Goal: Navigation & Orientation: Find specific page/section

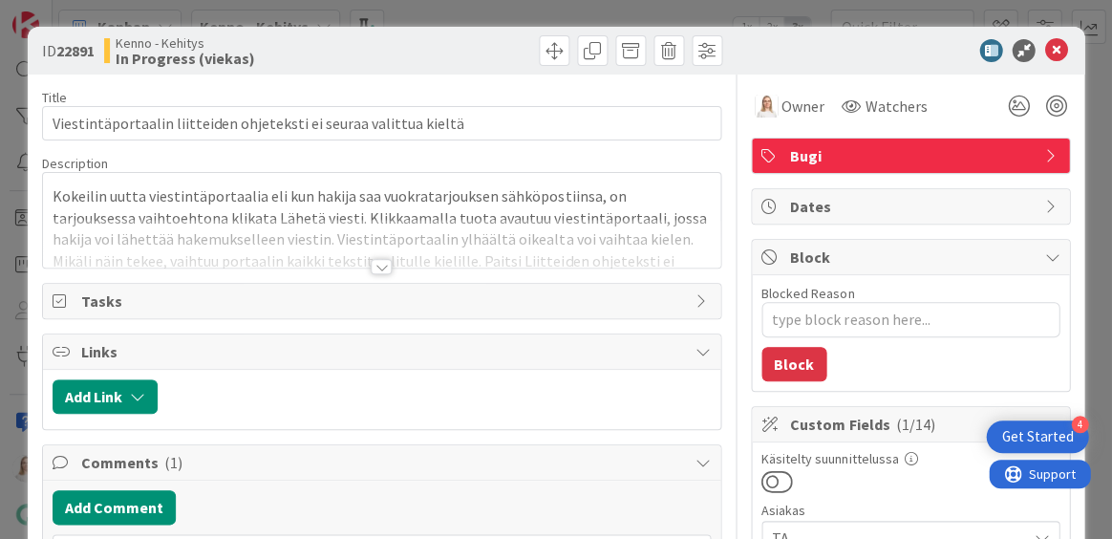
click at [375, 250] on div at bounding box center [381, 243] width 677 height 49
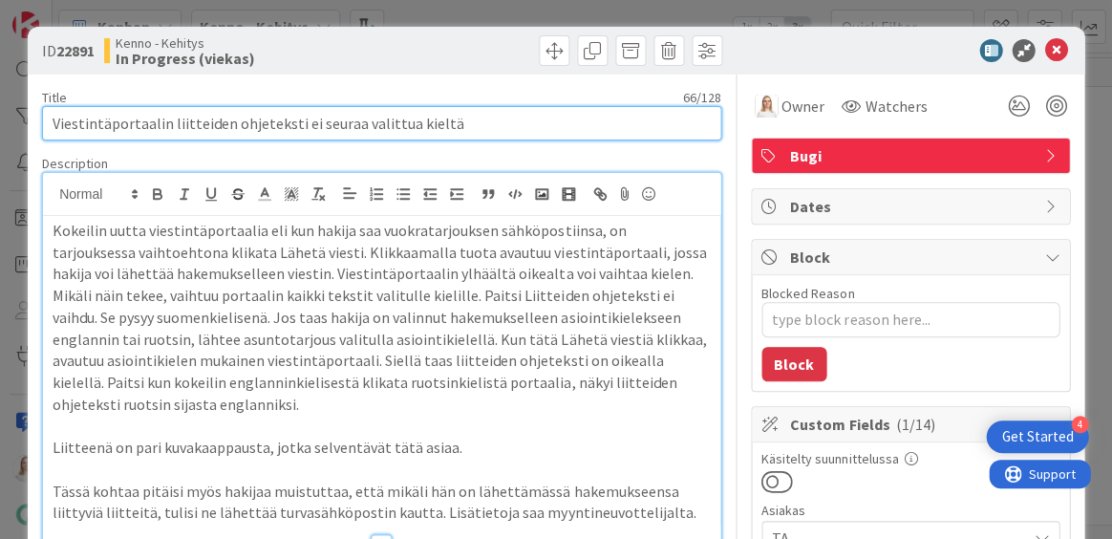
drag, startPoint x: 53, startPoint y: 123, endPoint x: 454, endPoint y: 122, distance: 401.3
click at [454, 122] on input "Viestintäportaalin liitteiden ohjeteksti ei seuraa valittua kieltä" at bounding box center [381, 123] width 679 height 34
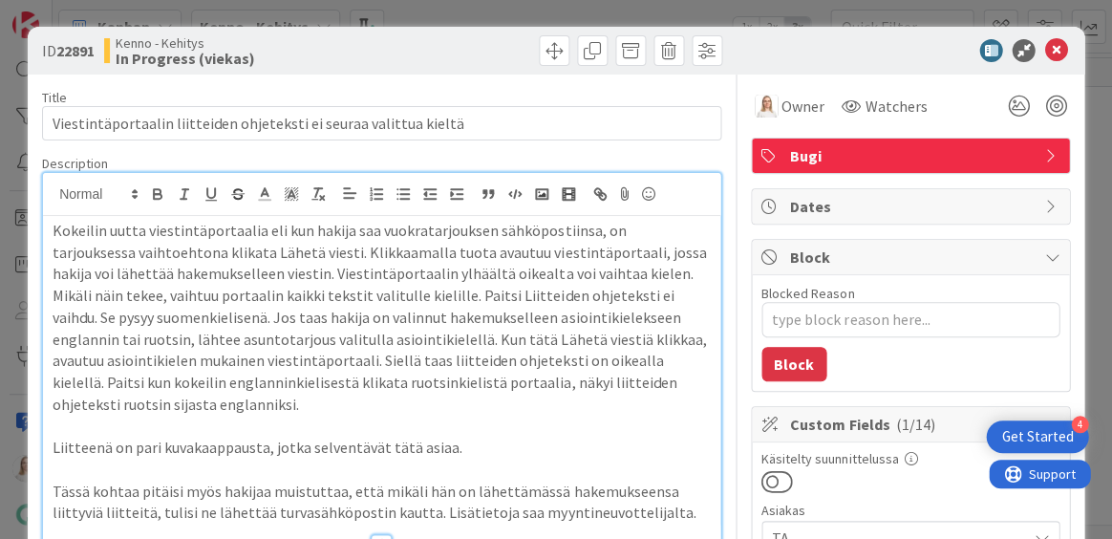
click at [50, 230] on div "Kokeilin uutta viestintäportaalia eli kun hakija saa vuokratarjouksen sähköpost…" at bounding box center [381, 379] width 677 height 327
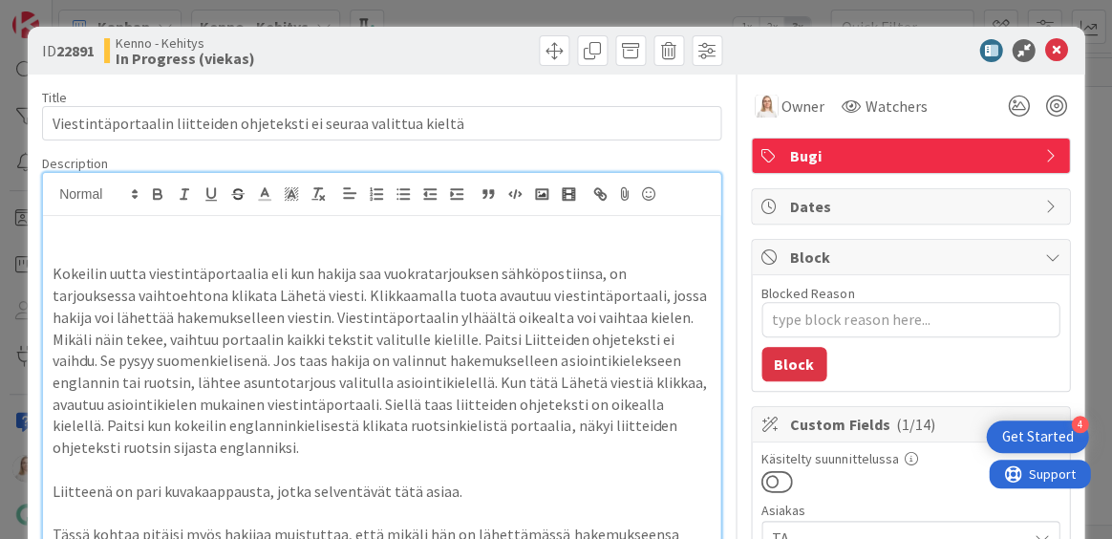
type textarea "x"
click at [1055, 46] on icon at bounding box center [1055, 50] width 23 height 23
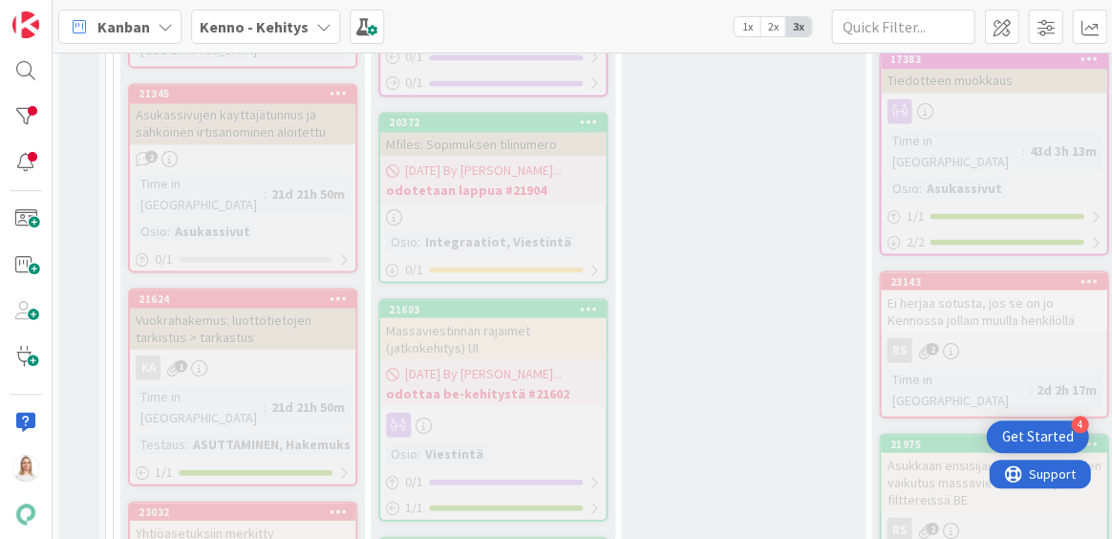
scroll to position [1998, 0]
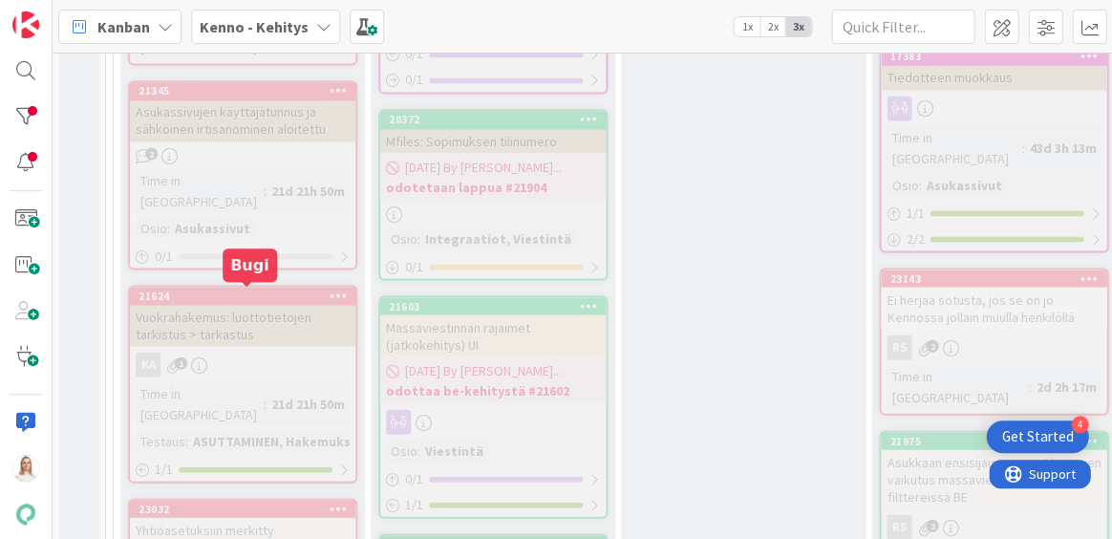
click at [252, 502] on div "23032" at bounding box center [247, 508] width 217 height 13
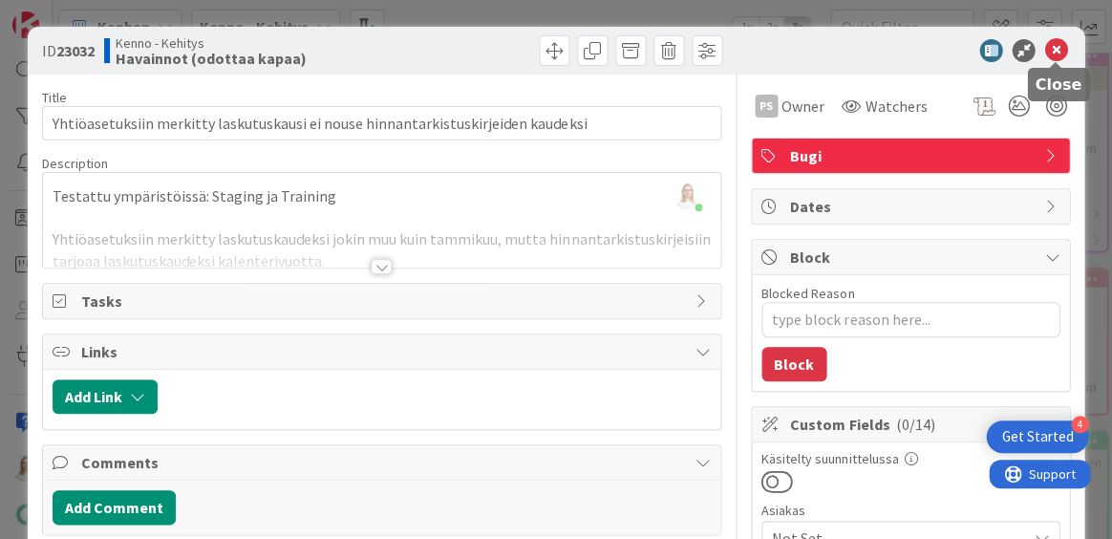
click at [1056, 43] on icon at bounding box center [1055, 50] width 23 height 23
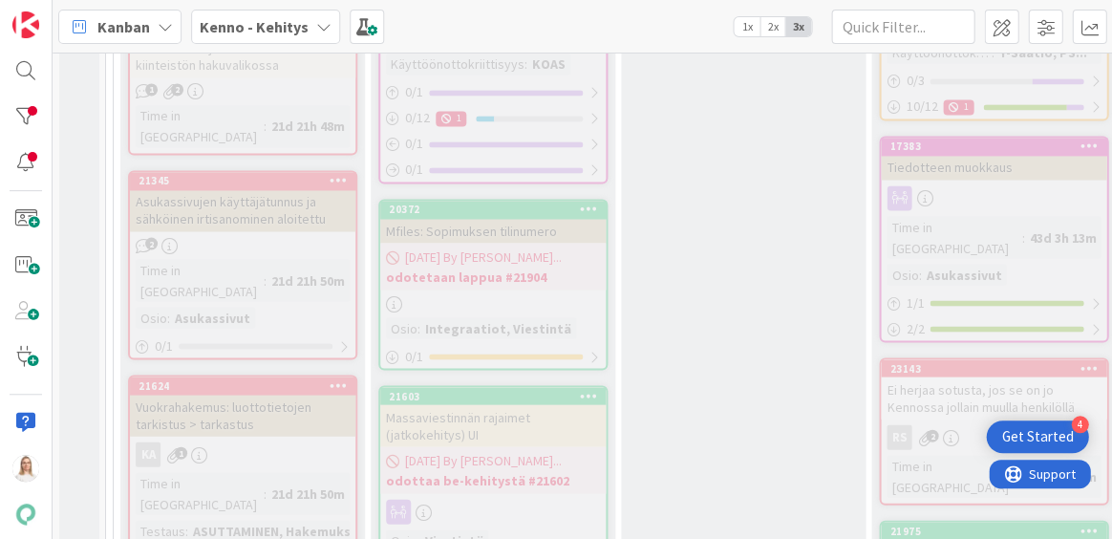
scroll to position [1877, 0]
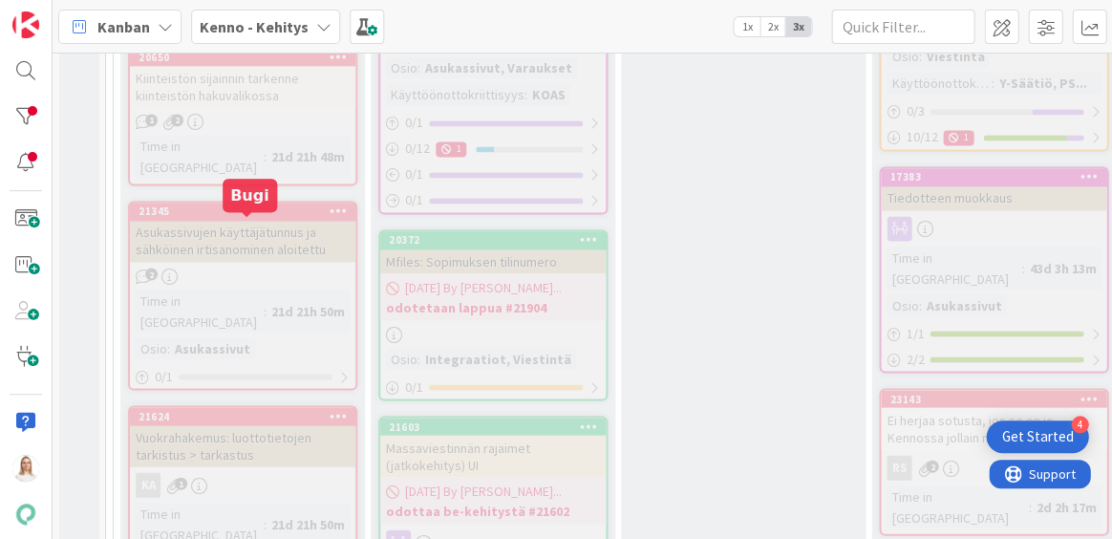
click at [257, 409] on div "21624" at bounding box center [247, 415] width 217 height 13
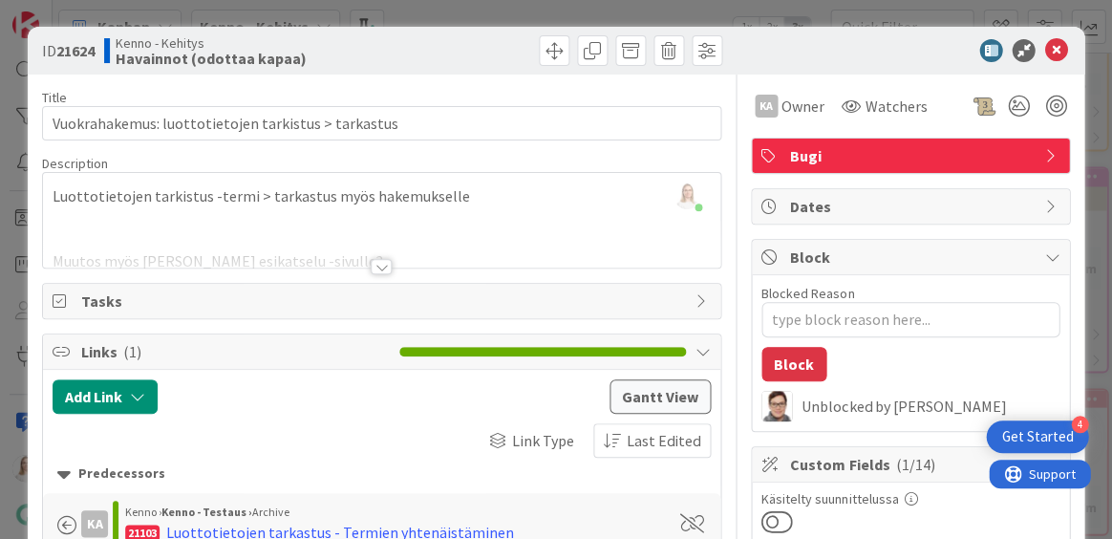
click at [381, 266] on div at bounding box center [381, 266] width 21 height 15
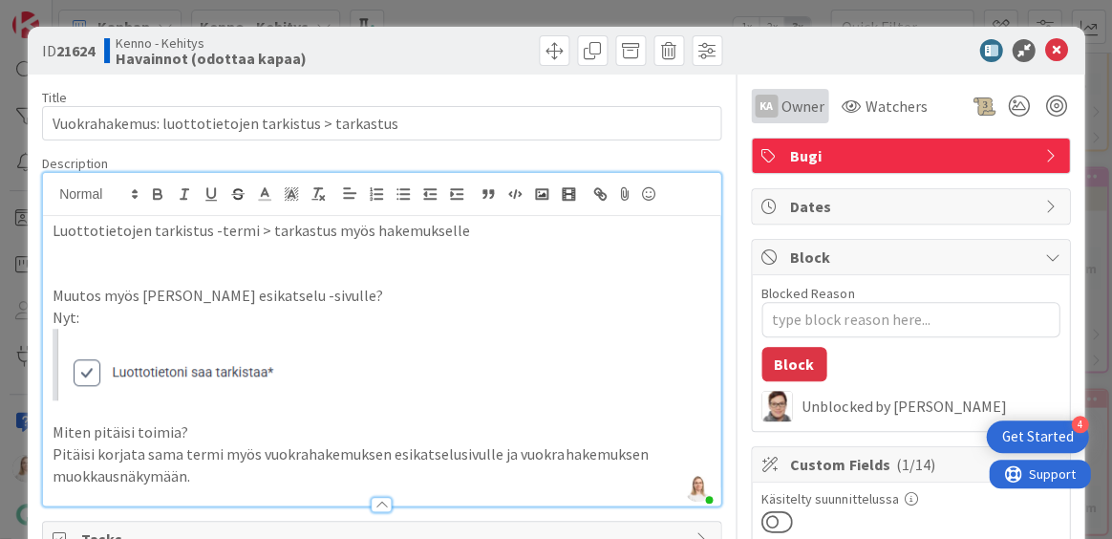
click at [797, 104] on span "Owner" at bounding box center [803, 106] width 43 height 23
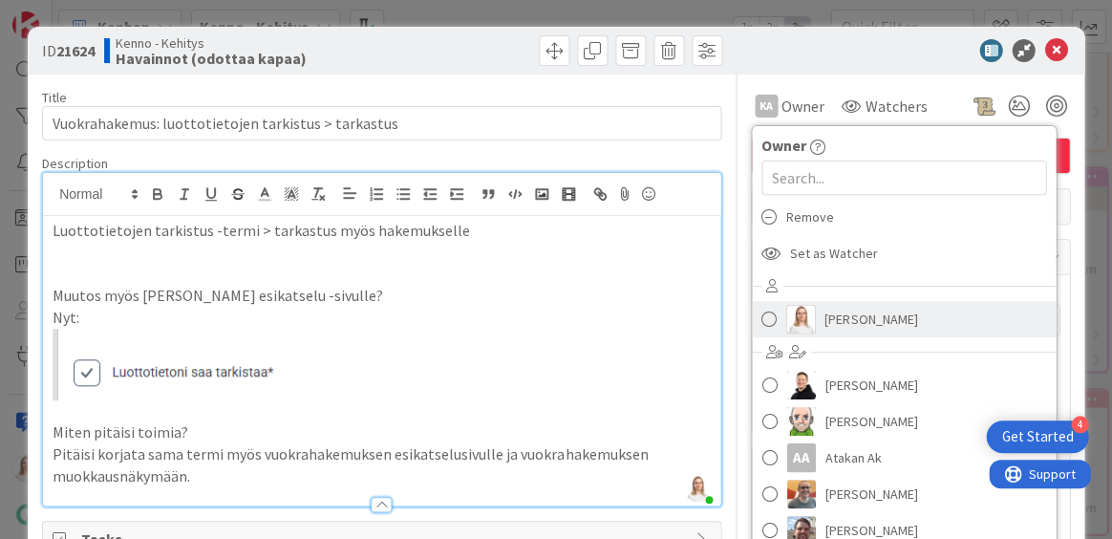
click at [814, 306] on img at bounding box center [800, 319] width 29 height 29
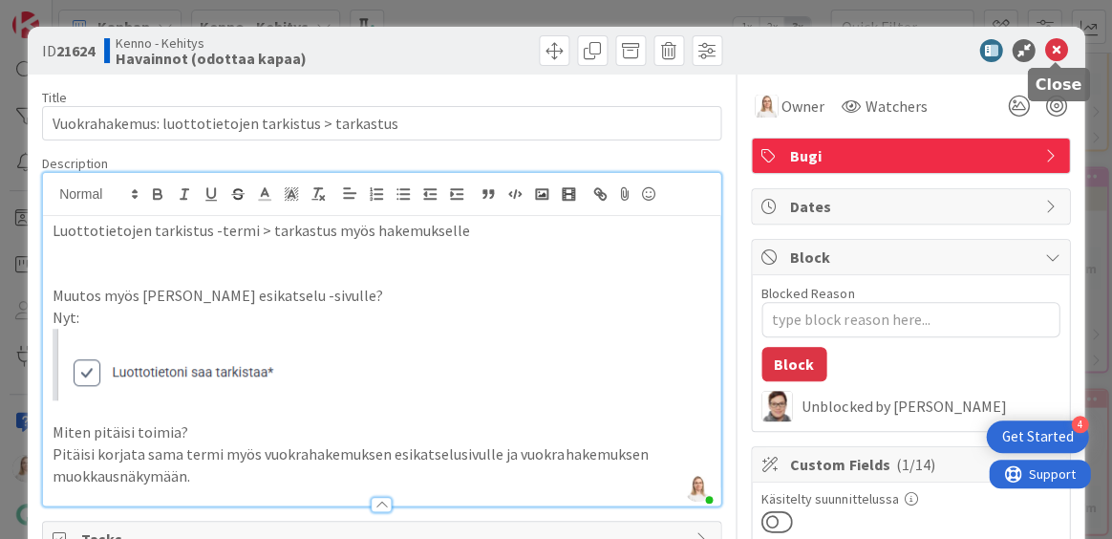
click at [1056, 50] on icon at bounding box center [1055, 50] width 23 height 23
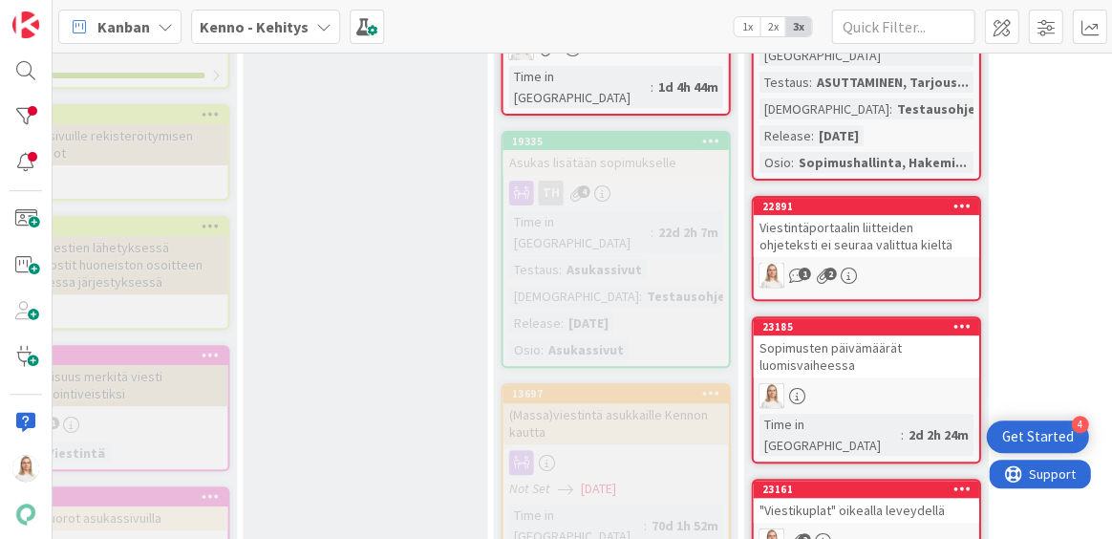
scroll to position [1569, 378]
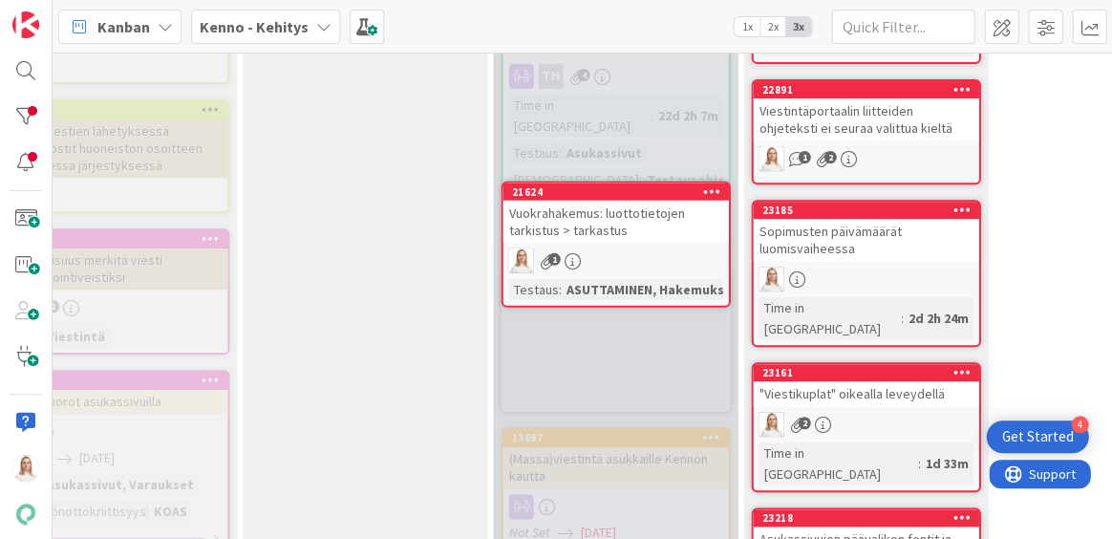
drag, startPoint x: 619, startPoint y: 516, endPoint x: 619, endPoint y: 474, distance: 42.0
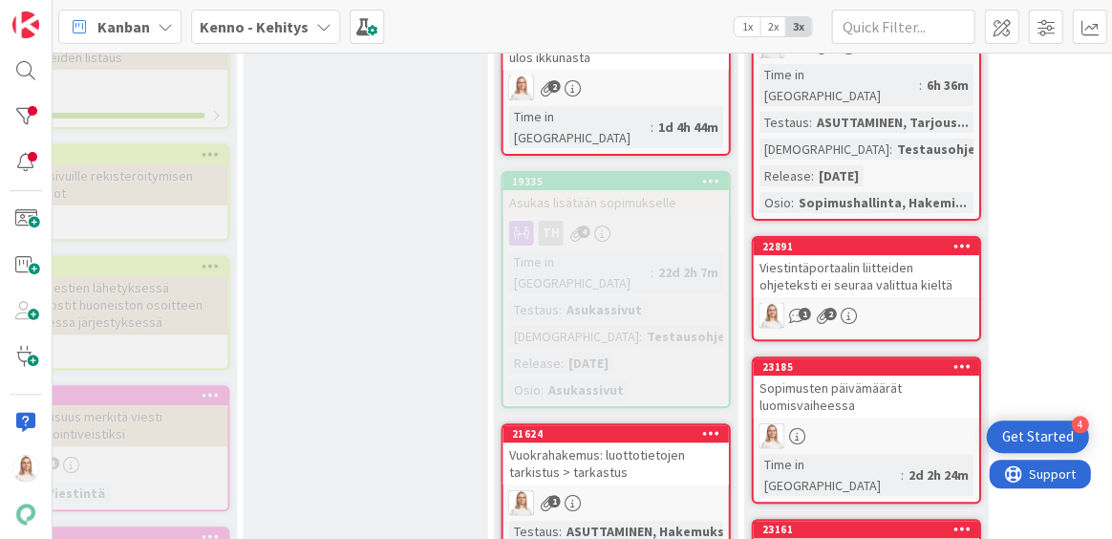
scroll to position [1251, 378]
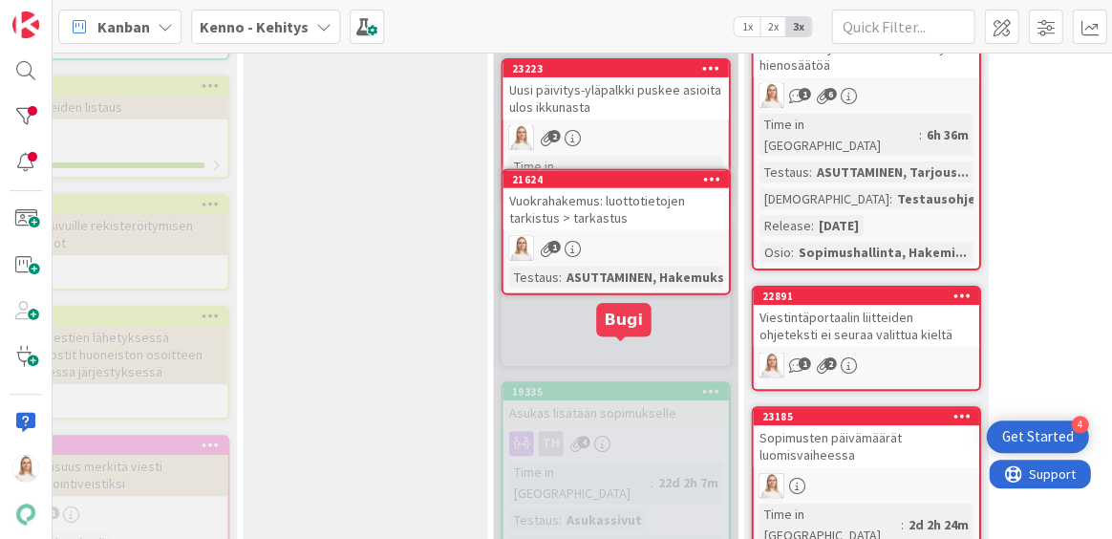
drag, startPoint x: 589, startPoint y: 354, endPoint x: 589, endPoint y: 310, distance: 44.9
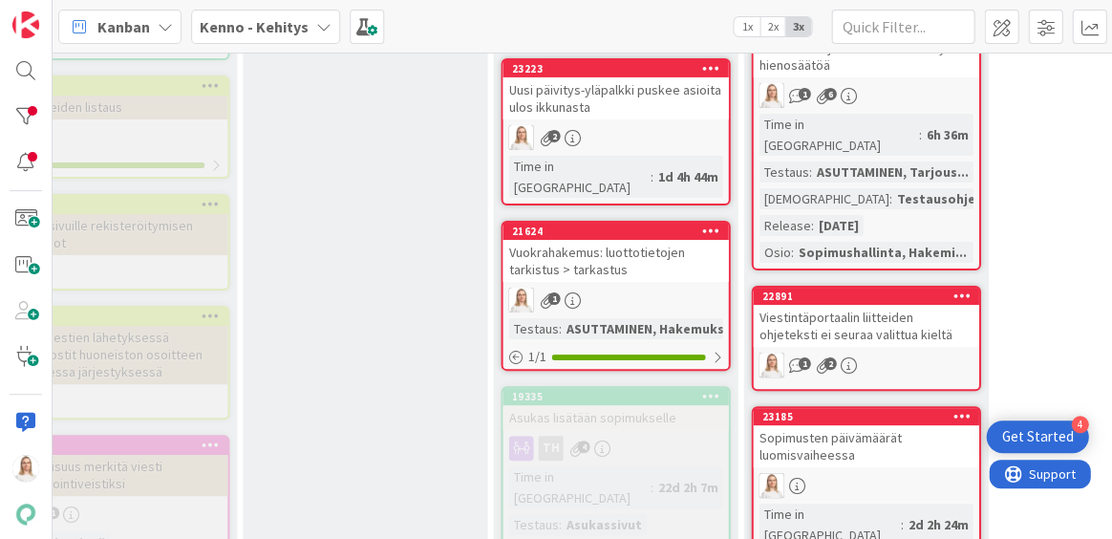
scroll to position [1228, 378]
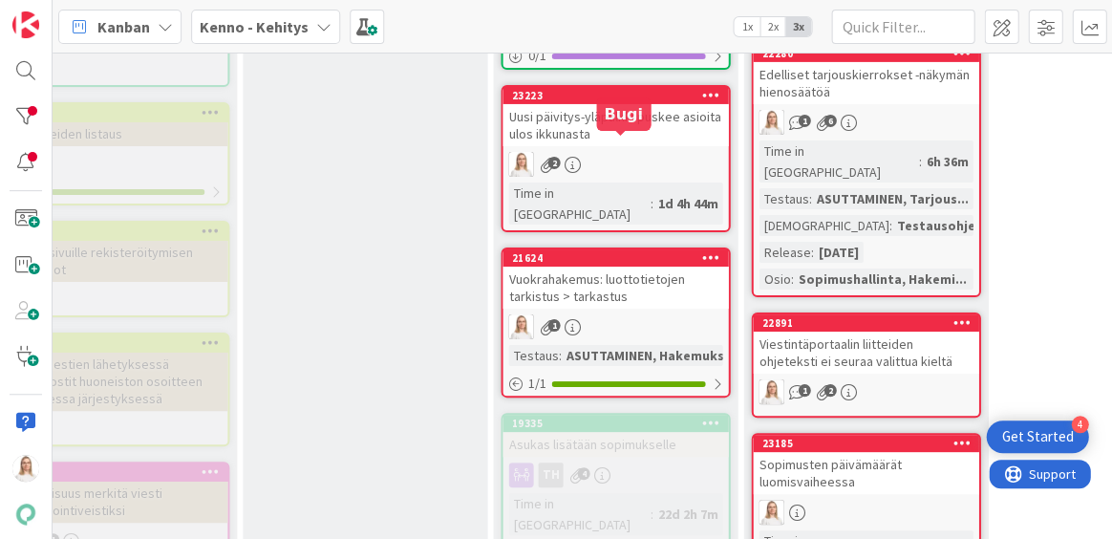
click at [601, 251] on div "21624" at bounding box center [619, 257] width 217 height 13
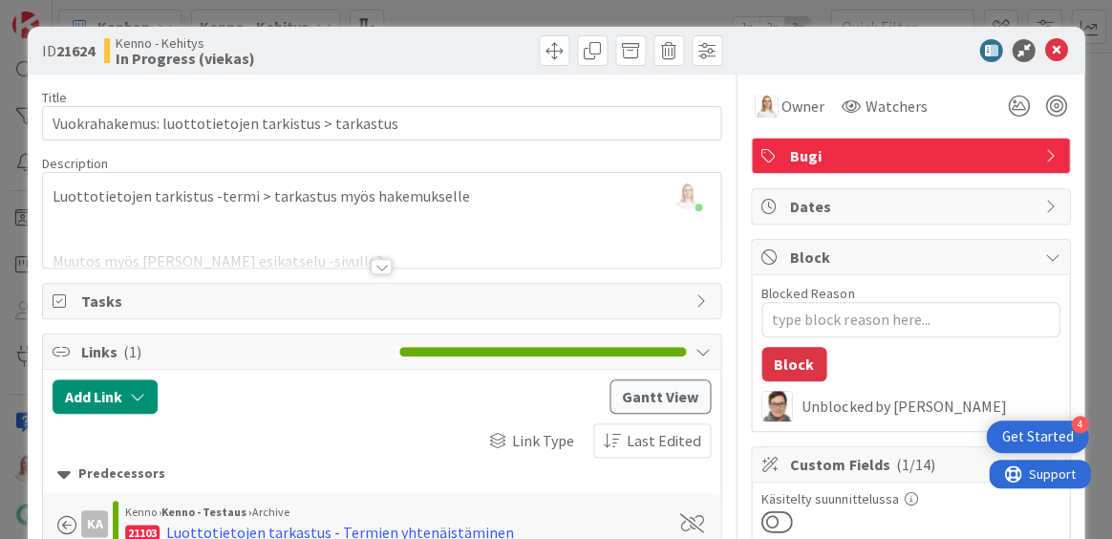
click at [375, 267] on div at bounding box center [381, 266] width 21 height 15
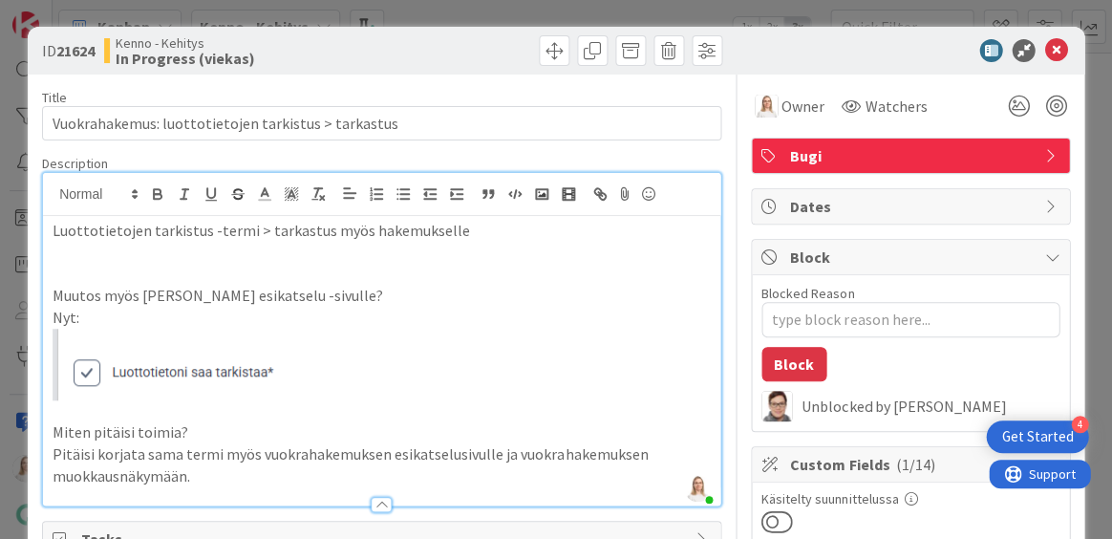
drag, startPoint x: 59, startPoint y: 46, endPoint x: 101, endPoint y: 46, distance: 42.0
click at [101, 46] on div "ID 21624 [PERSON_NAME] In Progress (viekas)" at bounding box center [209, 50] width 335 height 31
copy span "21624"
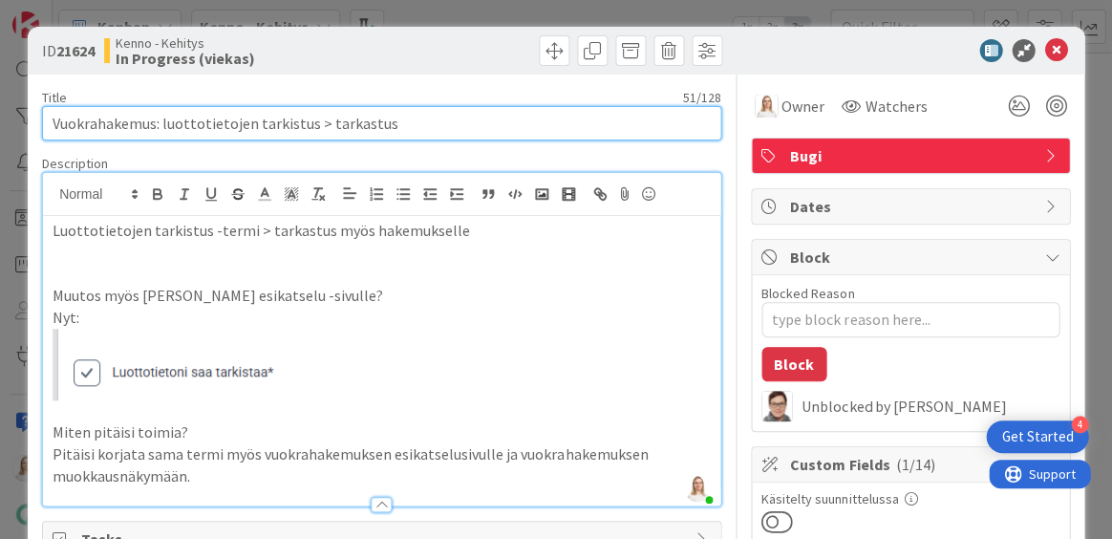
drag, startPoint x: 88, startPoint y: 123, endPoint x: 398, endPoint y: 119, distance: 310.5
click at [398, 119] on input "Vuokrahakemus: luottotietojen tarkistus > tarkastus" at bounding box center [381, 123] width 679 height 34
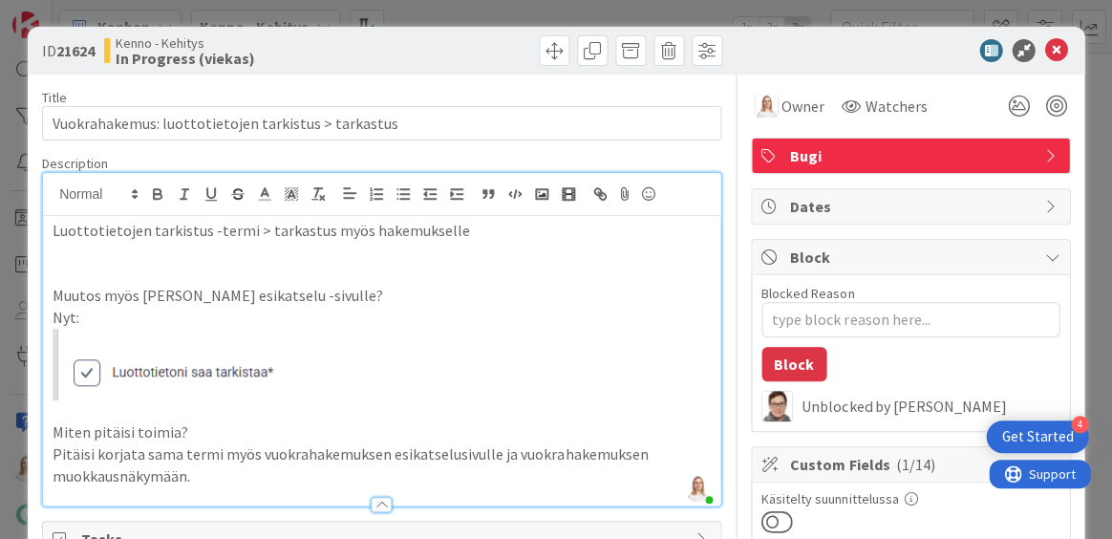
click at [54, 229] on p "Luottotietojen tarkistus -termi > tarkastus myös hakemukselle" at bounding box center [382, 231] width 658 height 22
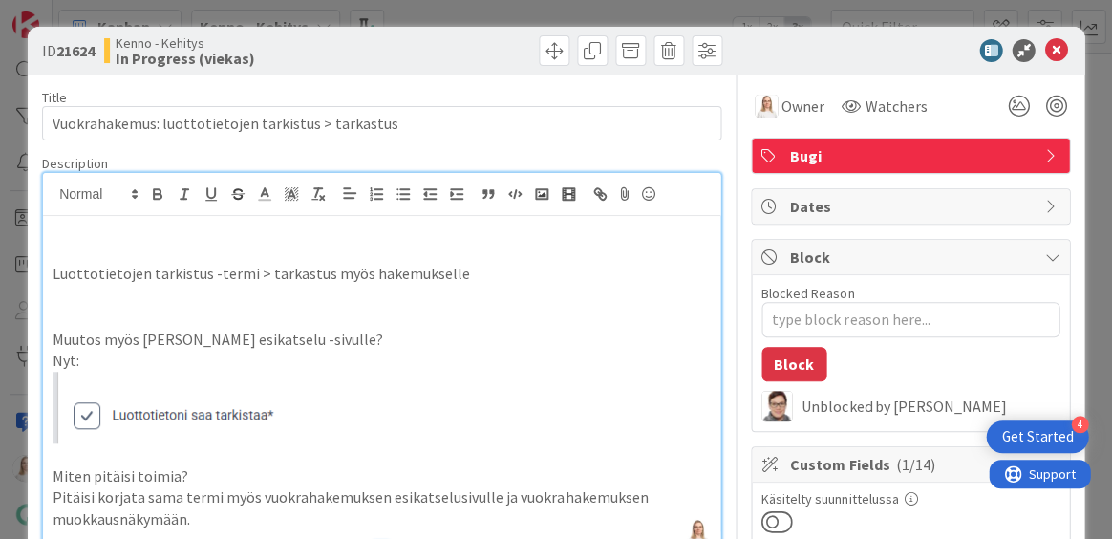
type textarea "x"
click at [1057, 48] on icon at bounding box center [1055, 50] width 23 height 23
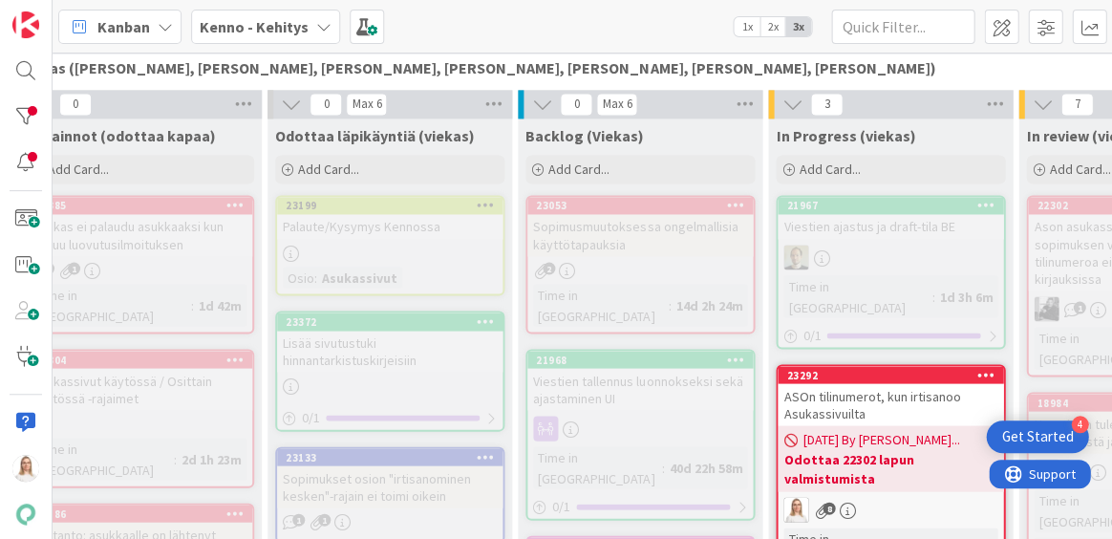
scroll to position [640, 103]
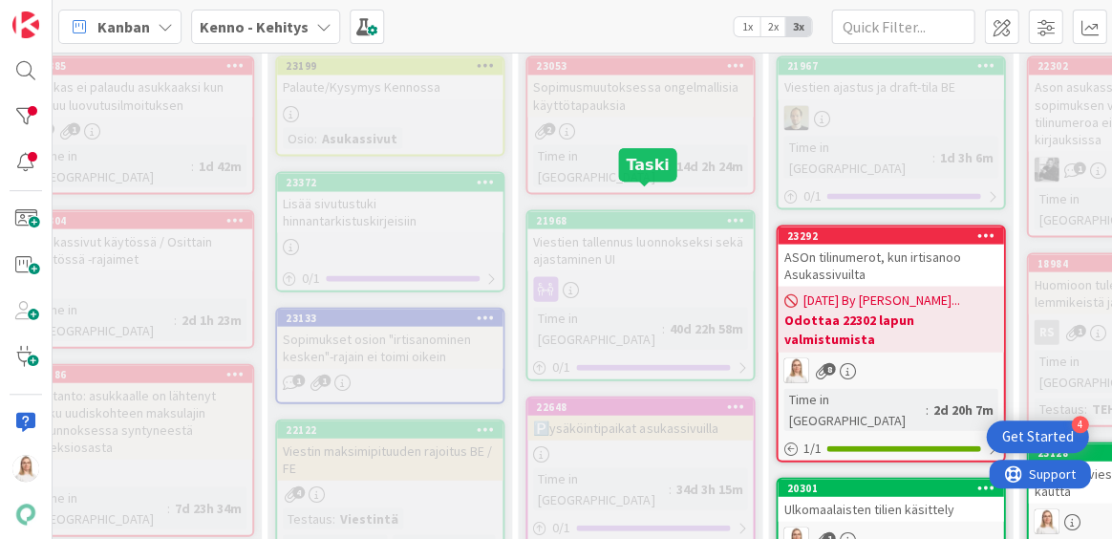
click at [637, 213] on div "21968" at bounding box center [644, 219] width 217 height 13
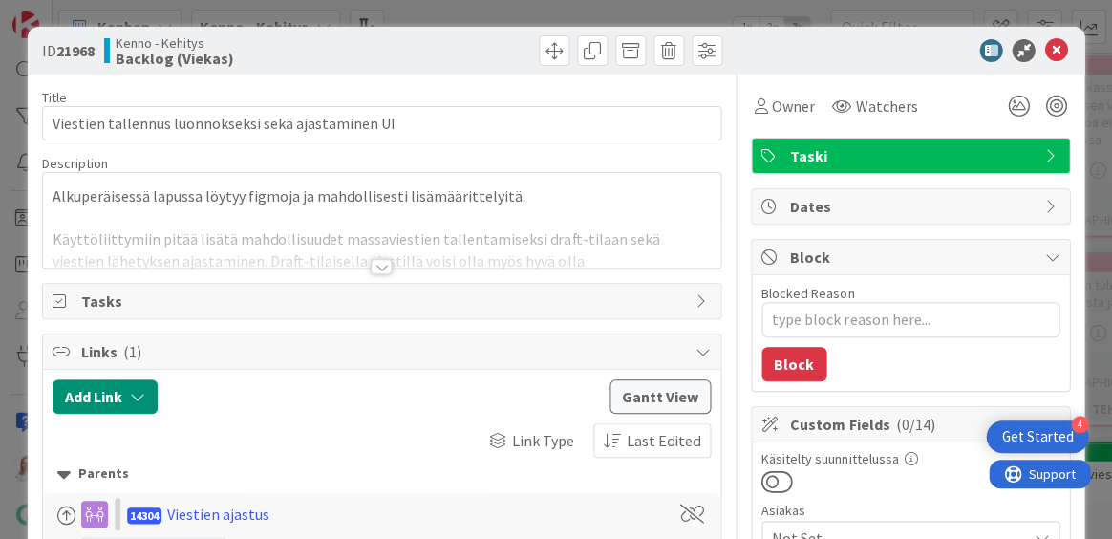
click at [378, 267] on div at bounding box center [381, 266] width 21 height 15
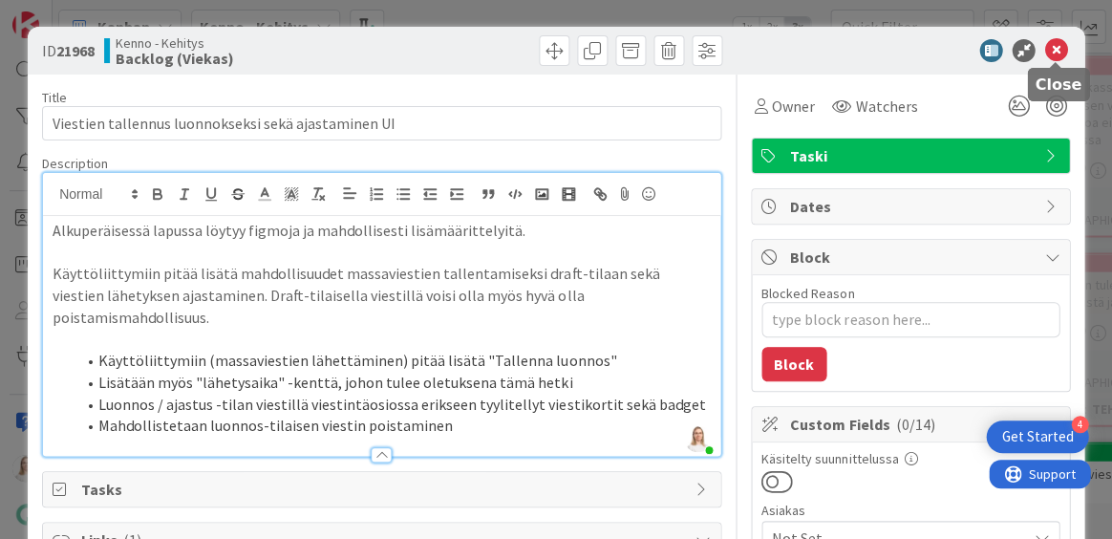
click at [1052, 43] on icon at bounding box center [1055, 50] width 23 height 23
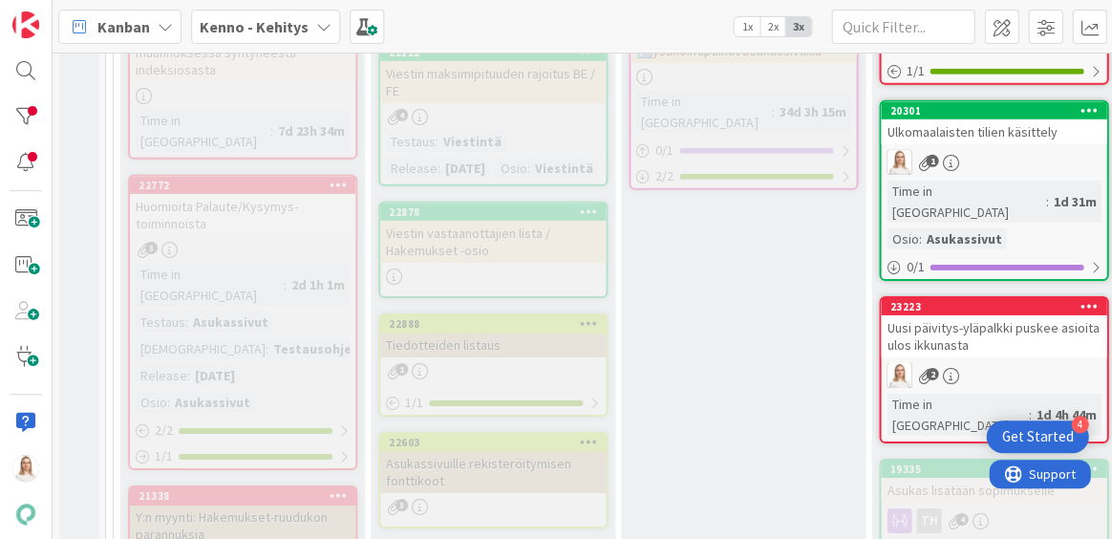
scroll to position [1017, 0]
click at [237, 179] on div "22772" at bounding box center [247, 185] width 217 height 13
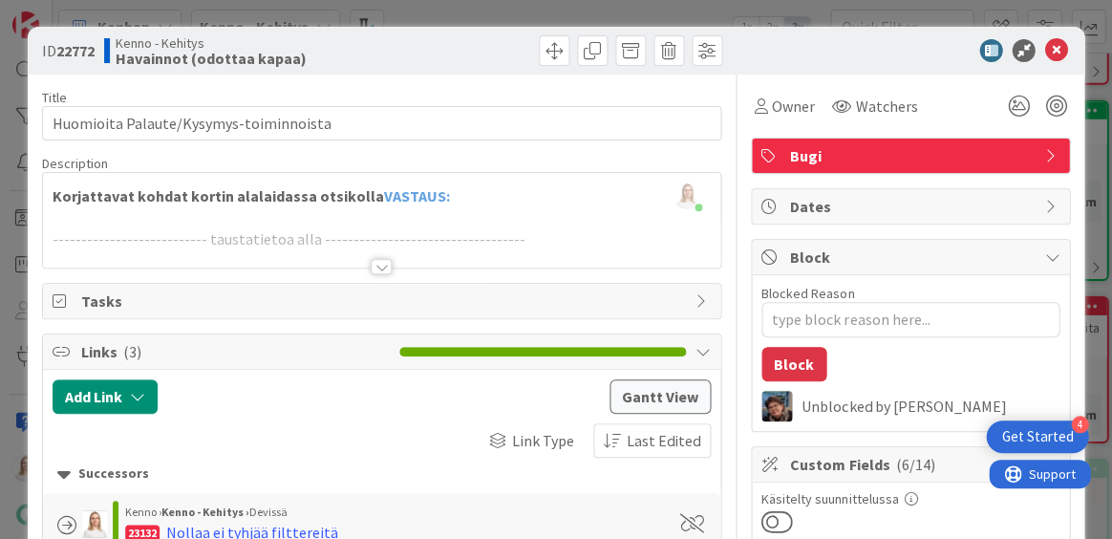
click at [378, 264] on div at bounding box center [381, 266] width 21 height 15
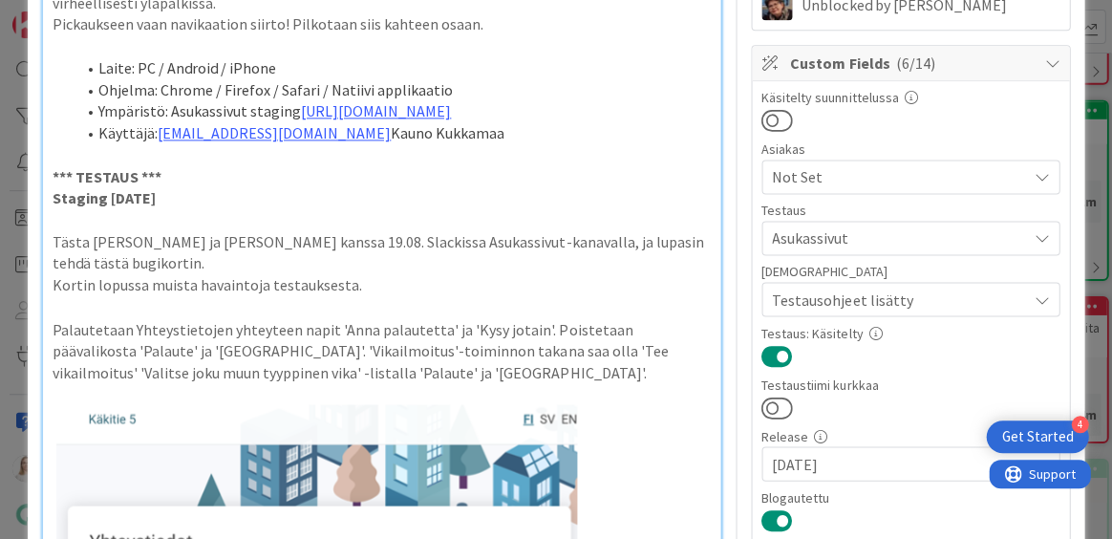
scroll to position [30, 0]
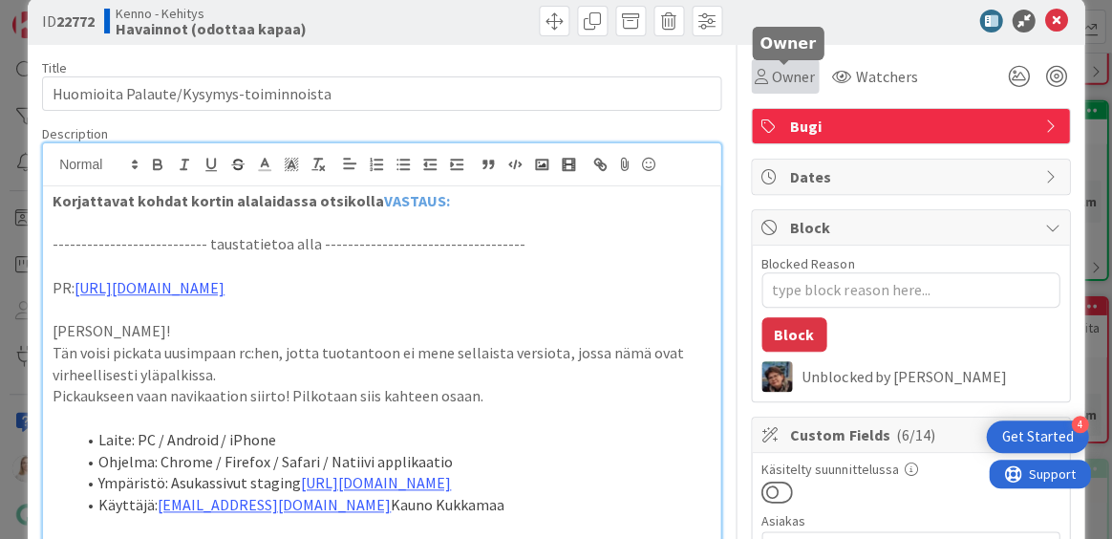
click at [785, 76] on span "Owner" at bounding box center [793, 76] width 43 height 23
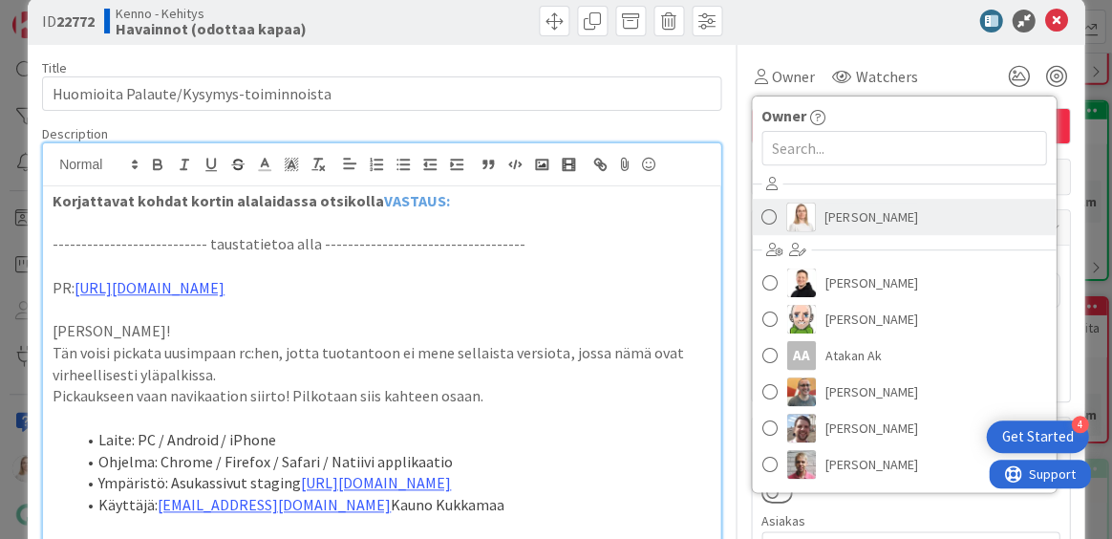
click at [860, 218] on span "[PERSON_NAME]" at bounding box center [871, 217] width 93 height 29
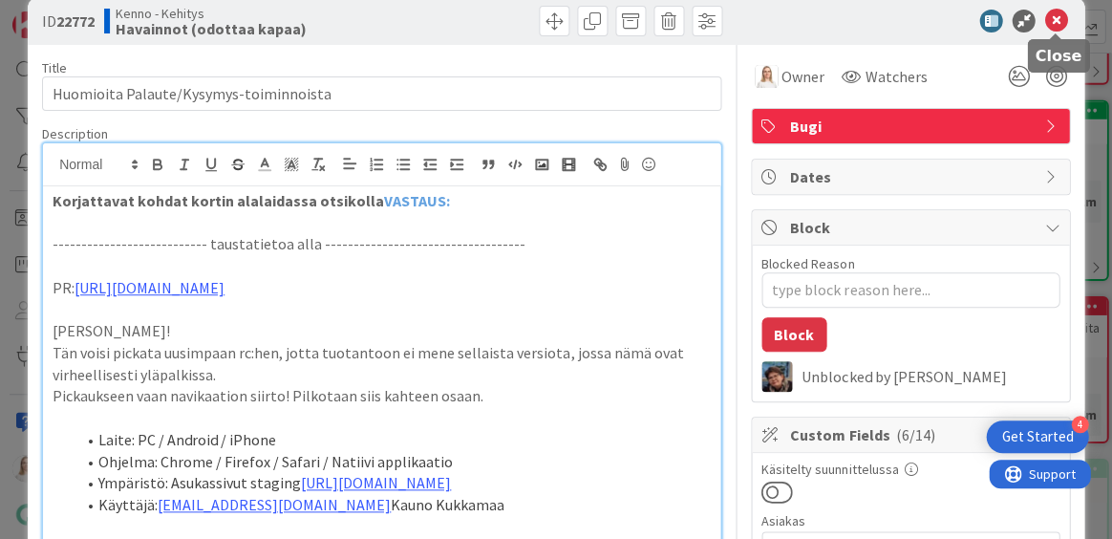
click at [1054, 24] on icon at bounding box center [1055, 21] width 23 height 23
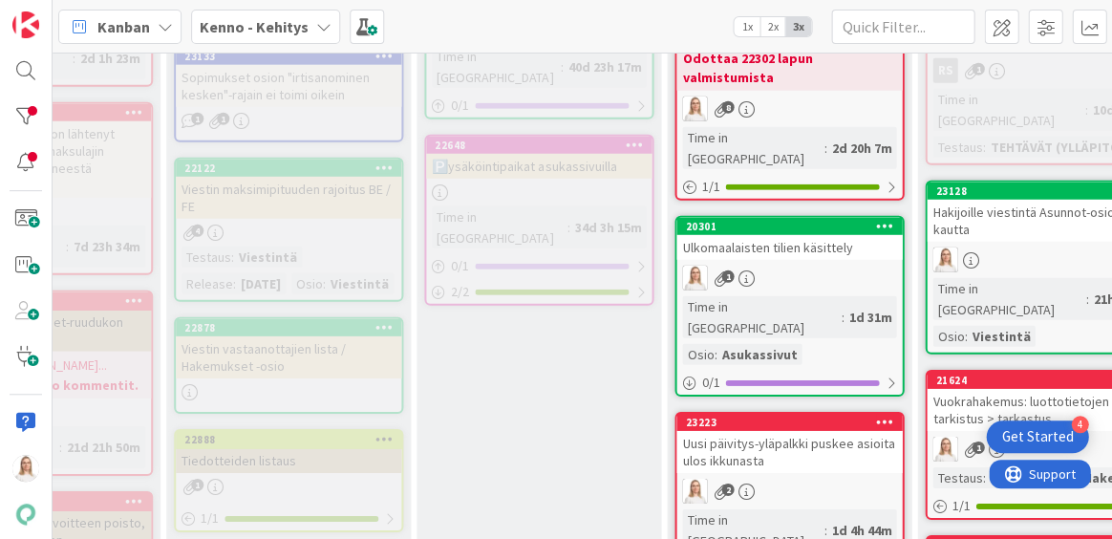
scroll to position [900, 204]
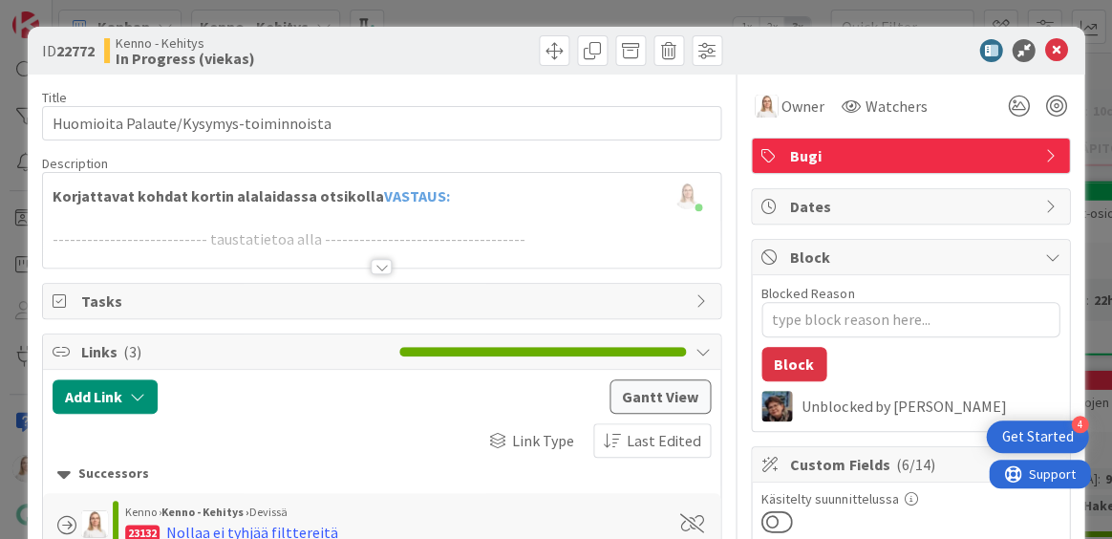
type textarea "x"
